Goal: Obtain resource: Download file/media

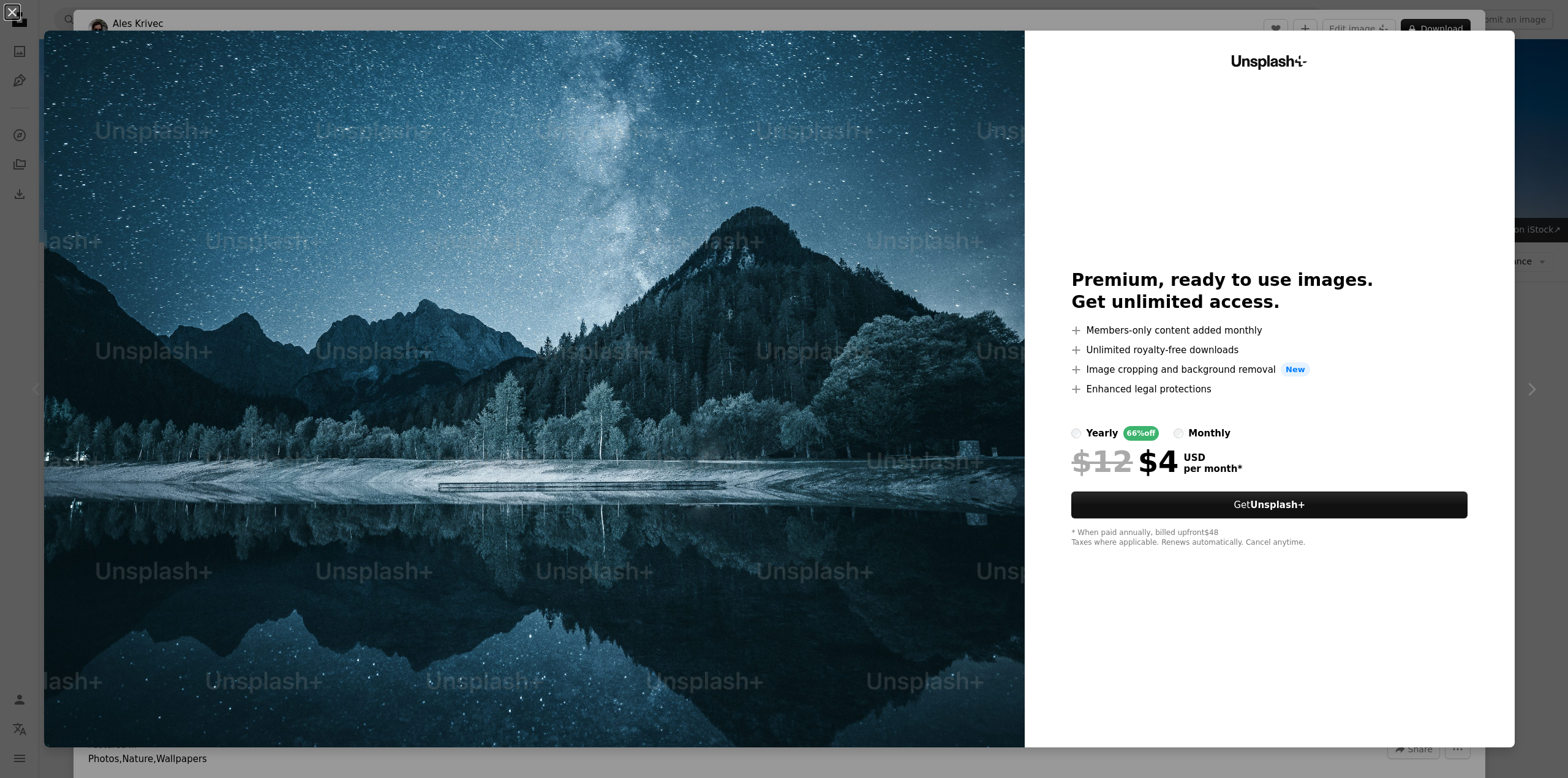
click at [704, 367] on img at bounding box center [534, 389] width 981 height 717
drag, startPoint x: 605, startPoint y: 385, endPoint x: 871, endPoint y: 397, distance: 266.3
click at [871, 397] on img at bounding box center [534, 389] width 981 height 717
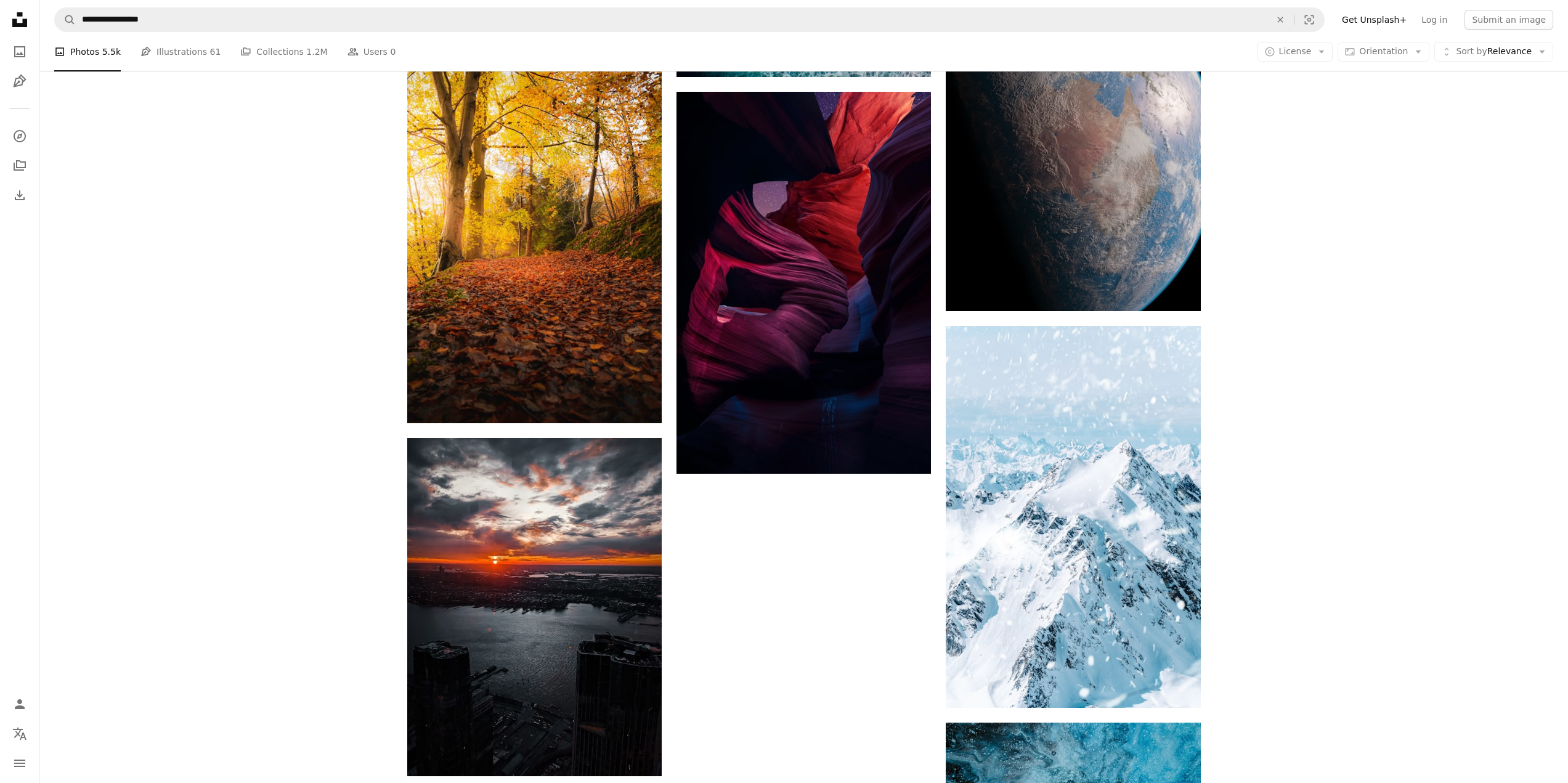
scroll to position [2419, 0]
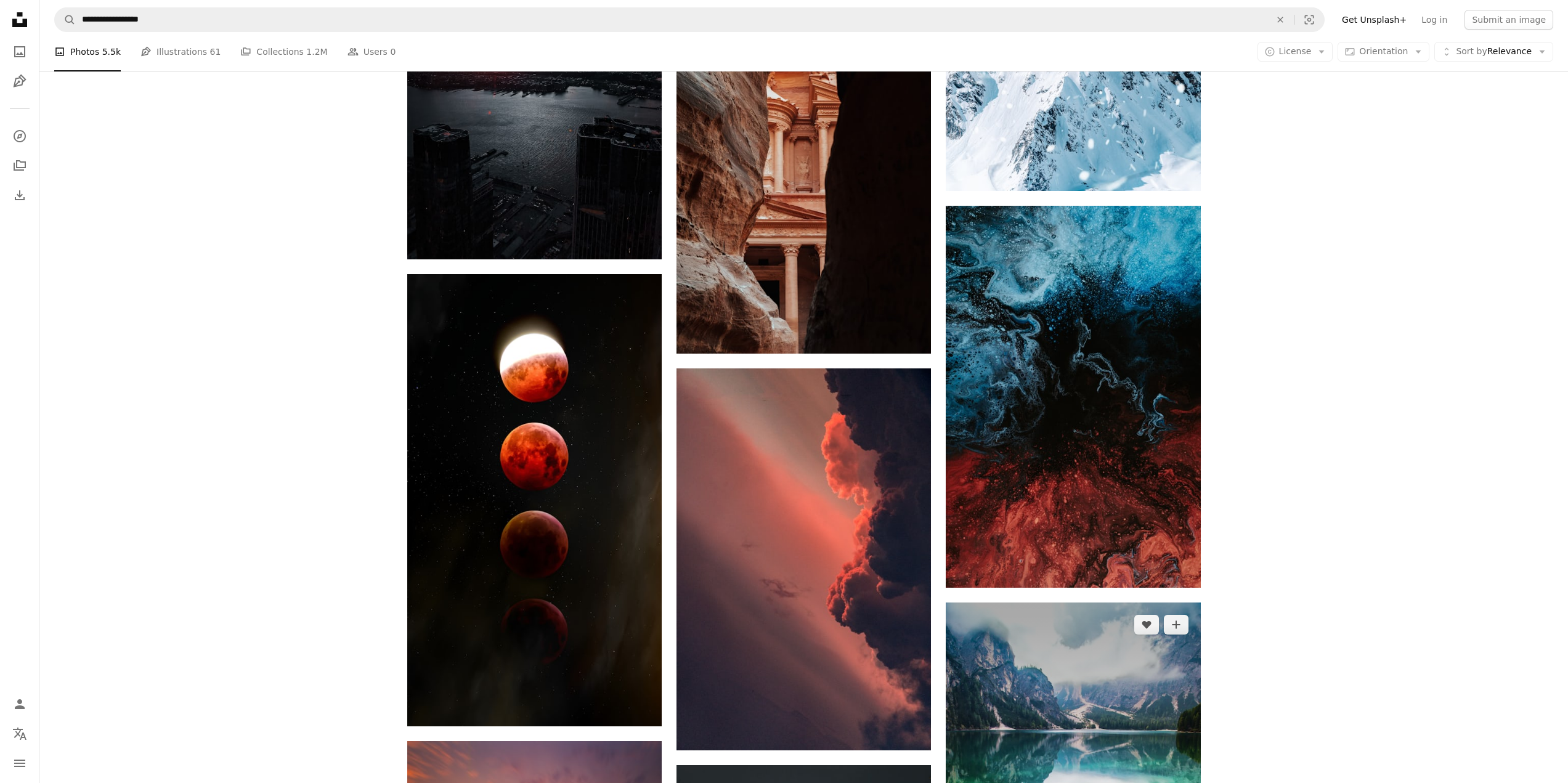
scroll to position [2850, 0]
drag, startPoint x: 1048, startPoint y: 224, endPoint x: 1032, endPoint y: 222, distance: 16.1
click at [1032, 603] on img at bounding box center [1073, 794] width 255 height 382
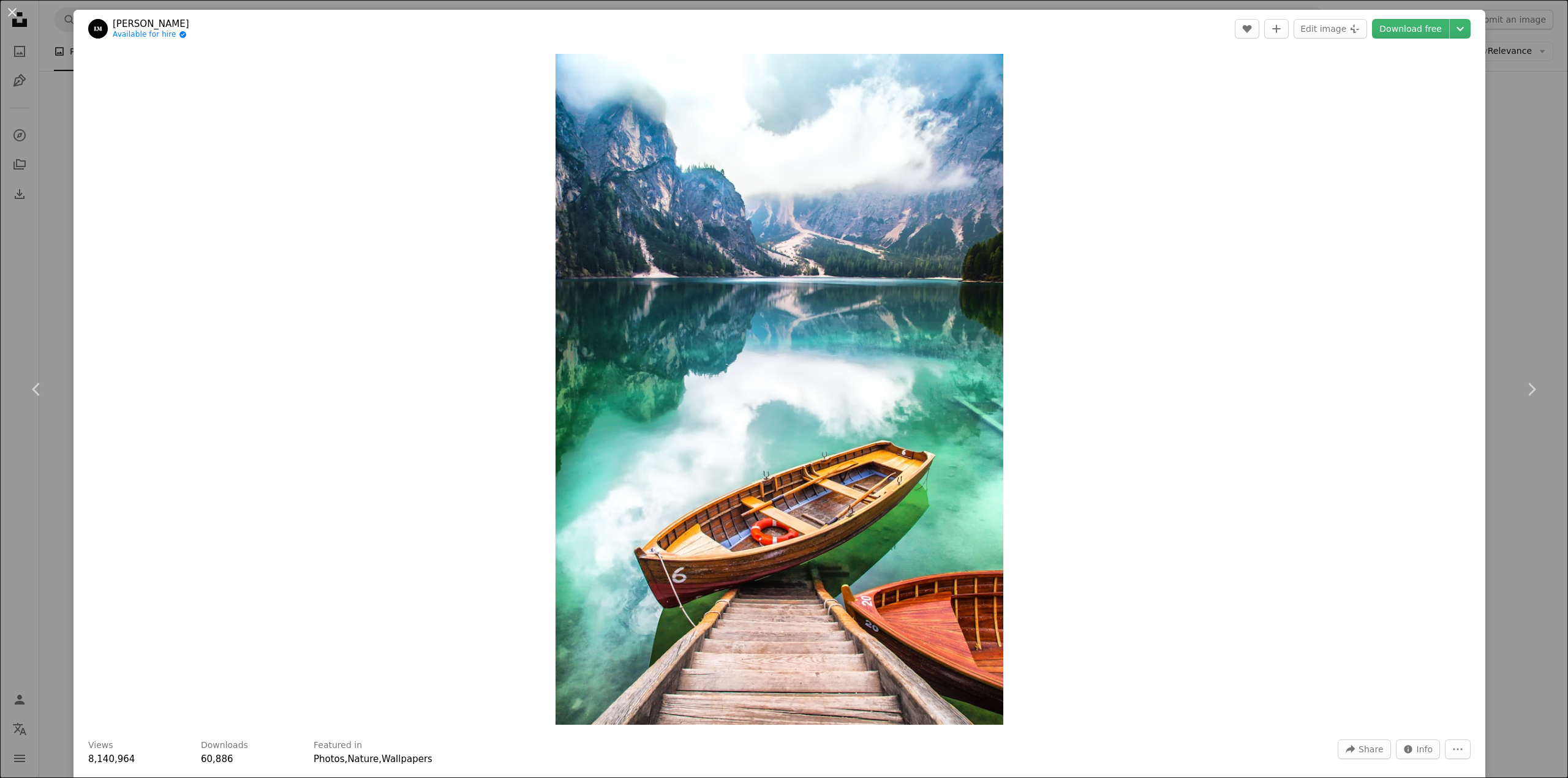
click at [1530, 293] on div "An X shape Chevron left Chevron right [PERSON_NAME] Available for hire A checkm…" at bounding box center [784, 389] width 1568 height 778
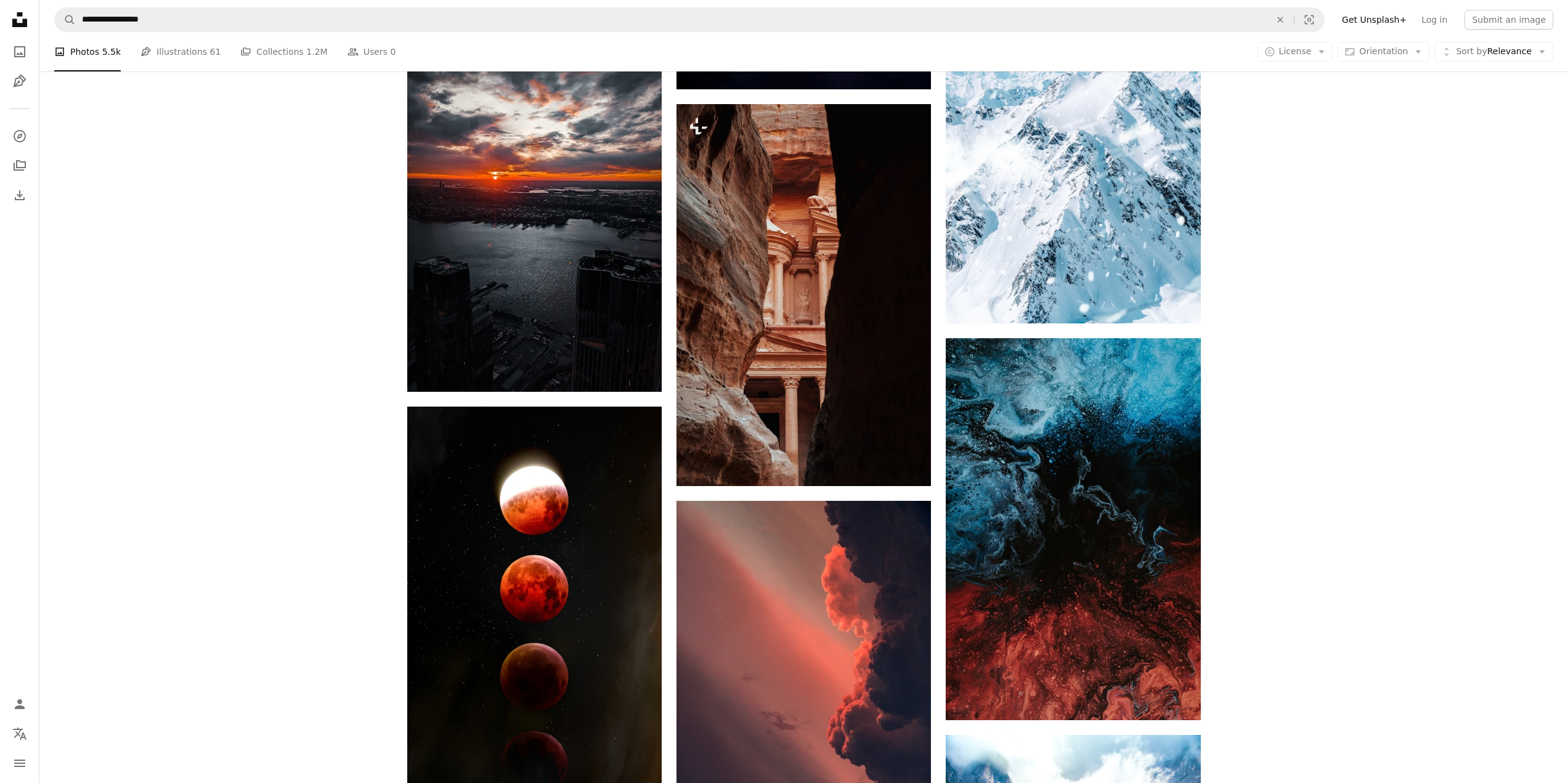
scroll to position [2480, 0]
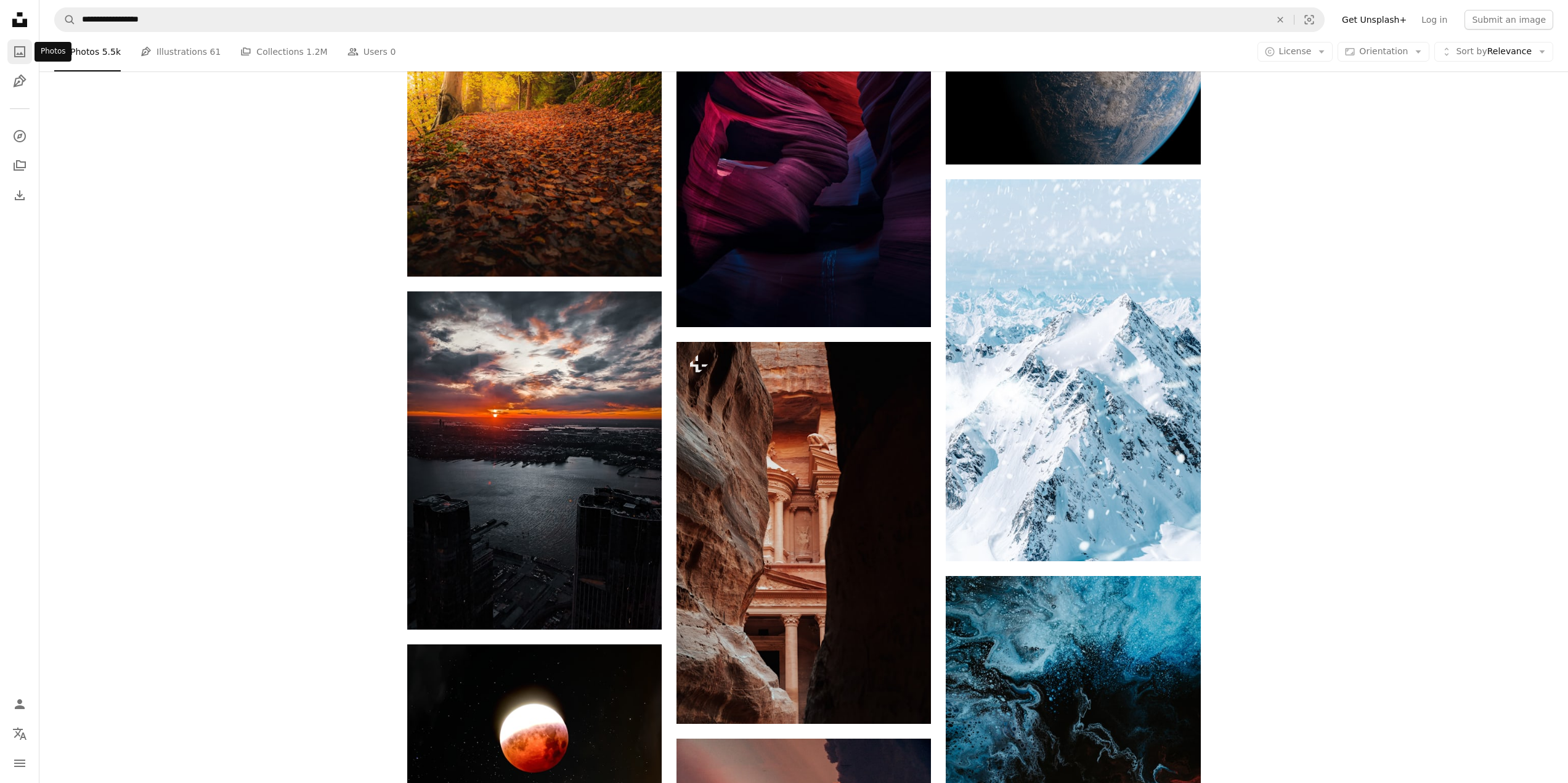
click at [17, 48] on icon "A photo" at bounding box center [20, 52] width 15 height 15
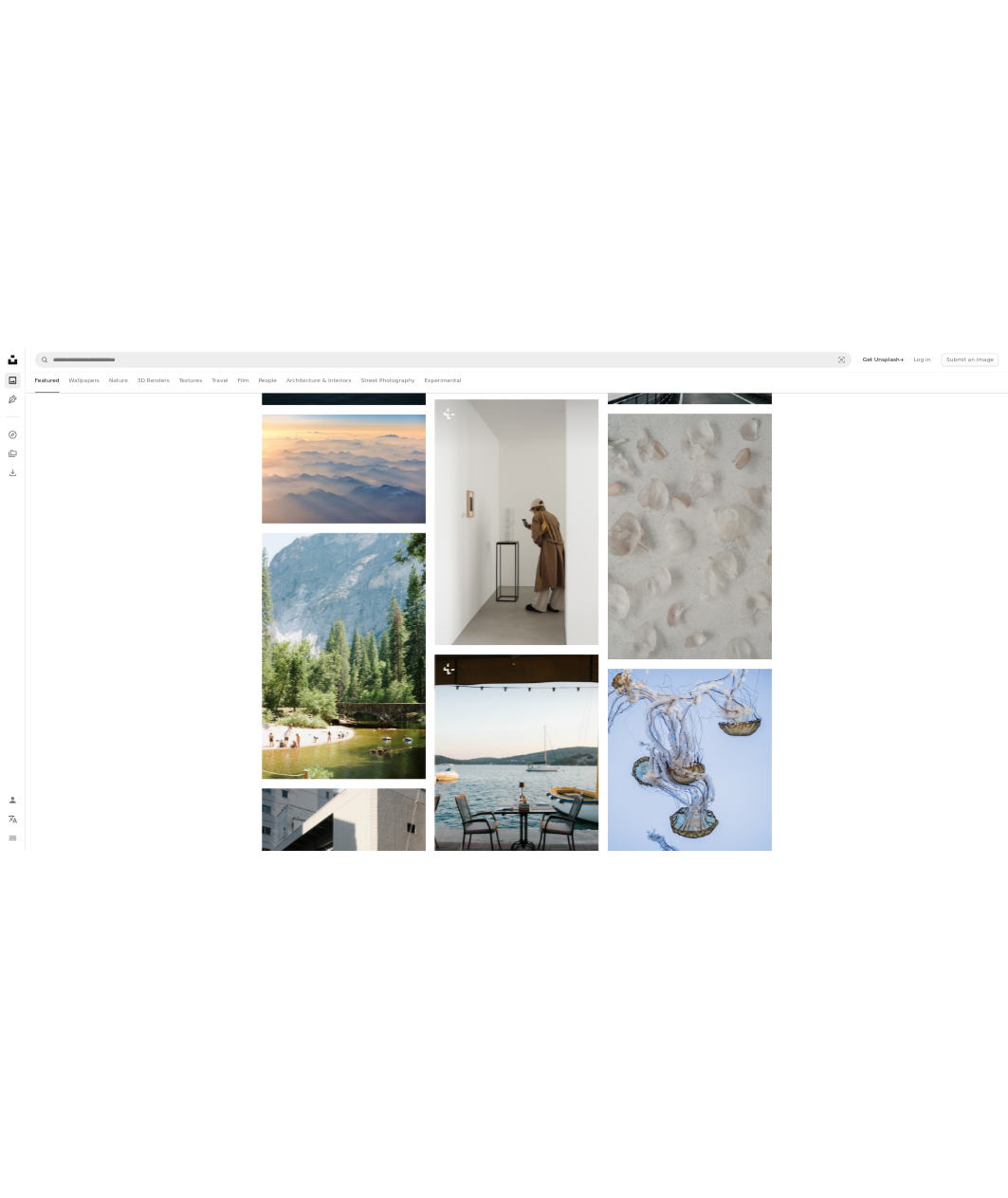
scroll to position [1164, 0]
